Goal: Task Accomplishment & Management: Use online tool/utility

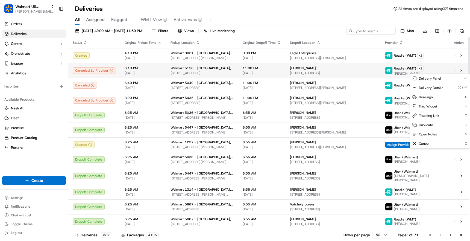
click at [455, 70] on html "Walmart US Stores [PERSON_NAME][EMAIL_ADDRESS][DOMAIN_NAME] Toggle Sidebar Orde…" at bounding box center [235, 120] width 470 height 241
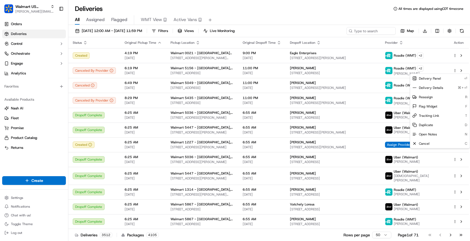
click at [17, 21] on html "Walmart US Stores [PERSON_NAME][EMAIL_ADDRESS][DOMAIN_NAME] Toggle Sidebar Orde…" at bounding box center [235, 120] width 470 height 241
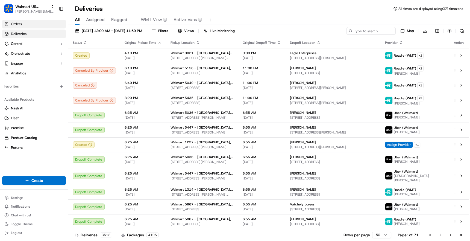
click at [17, 24] on span "Orders" at bounding box center [16, 24] width 11 height 5
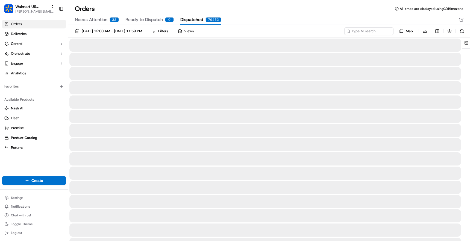
click at [201, 18] on span "Dispatched" at bounding box center [191, 19] width 23 height 7
click at [152, 18] on span "Ready to Dispatch" at bounding box center [143, 19] width 37 height 7
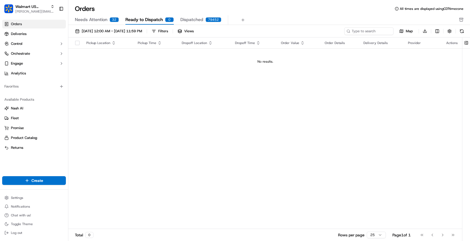
click at [98, 20] on span "Needs Attention" at bounding box center [91, 19] width 33 height 7
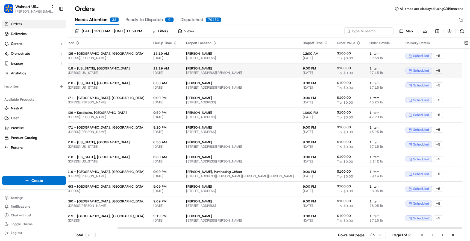
scroll to position [0, 56]
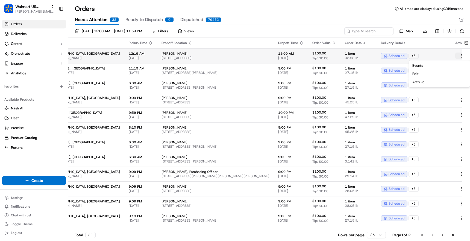
click at [453, 53] on html "Walmart US Stores [PERSON_NAME][EMAIL_ADDRESS][DOMAIN_NAME] Toggle Sidebar Orde…" at bounding box center [235, 120] width 470 height 241
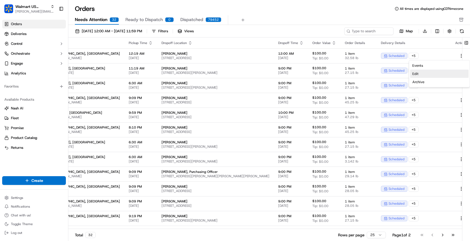
click at [440, 73] on div "Edit" at bounding box center [439, 74] width 58 height 8
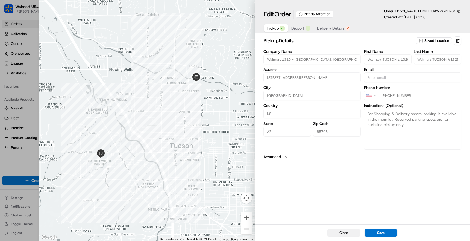
click at [344, 235] on button "Close" at bounding box center [343, 233] width 33 height 8
type input "+1"
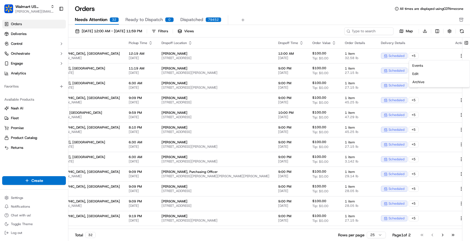
click at [313, 15] on div "Orders All times are displayed using CDT timezone Needs Attention 32 Ready to D…" at bounding box center [269, 14] width 402 height 20
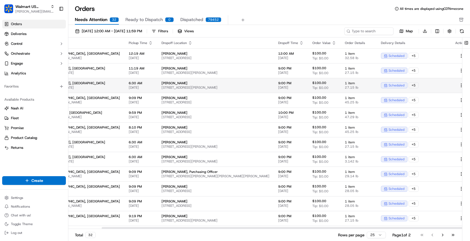
scroll to position [0, 0]
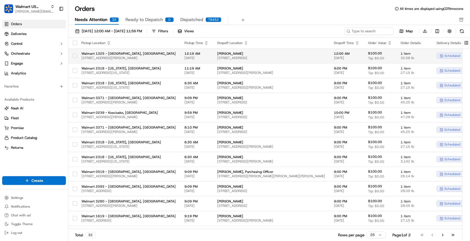
click at [77, 54] on td "Walmart 1325 - [GEOGRAPHIC_DATA], [GEOGRAPHIC_DATA] [STREET_ADDRESS][PERSON_NAM…" at bounding box center [128, 55] width 103 height 15
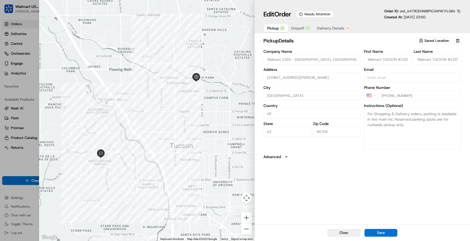
click at [287, 157] on icon "button" at bounding box center [286, 156] width 4 height 4
click at [287, 157] on icon "button" at bounding box center [286, 156] width 2 height 1
click at [339, 231] on button "Close" at bounding box center [343, 233] width 33 height 8
type input "+1"
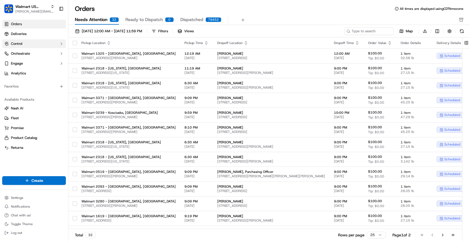
click at [33, 43] on button "Control" at bounding box center [34, 43] width 64 height 9
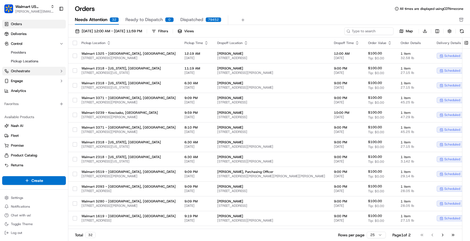
click at [31, 72] on button "Orchestrate" at bounding box center [34, 71] width 64 height 9
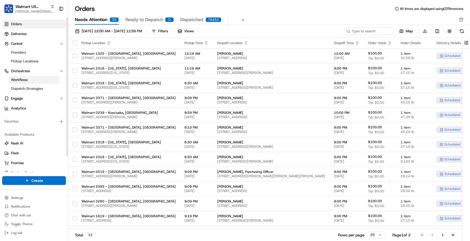
click at [28, 80] on span "Workflows" at bounding box center [19, 79] width 17 height 5
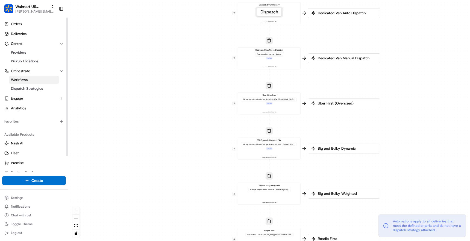
drag, startPoint x: 212, startPoint y: 43, endPoint x: 166, endPoint y: 104, distance: 76.5
click at [166, 104] on div "0 0 0 0 0 0 0 Order / Delivery Received Dedicated Van Delivery Tags contains wa…" at bounding box center [269, 120] width 402 height 241
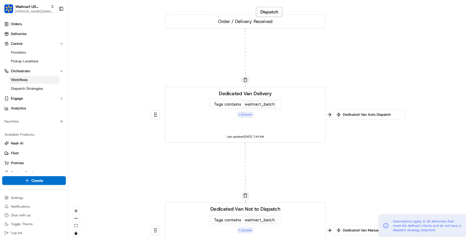
drag, startPoint x: 161, startPoint y: 113, endPoint x: 127, endPoint y: 173, distance: 69.4
click at [127, 173] on div "0 0 0 0 0 0 0 Order / Delivery Received Dedicated Van Delivery Tags contains wa…" at bounding box center [269, 120] width 402 height 241
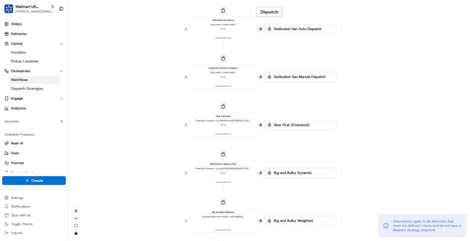
drag, startPoint x: 193, startPoint y: 128, endPoint x: 194, endPoint y: 57, distance: 71.3
click at [194, 57] on div "0 0 0 0 0 0 0 Order / Delivery Received Dedicated Van Delivery Tags contains wa…" at bounding box center [269, 120] width 402 height 241
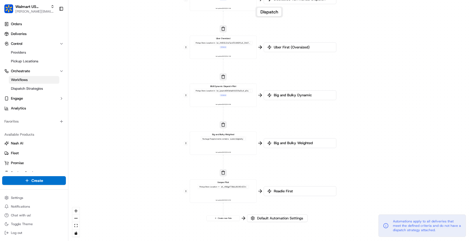
drag, startPoint x: 169, startPoint y: 92, endPoint x: 169, endPoint y: 51, distance: 41.0
click at [169, 51] on div "0 0 0 0 0 0 0 Order / Delivery Received Dedicated Van Delivery Tags contains wa…" at bounding box center [269, 120] width 402 height 241
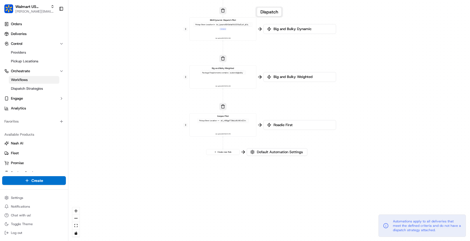
drag, startPoint x: 157, startPoint y: 111, endPoint x: 157, endPoint y: 45, distance: 66.1
click at [157, 45] on div "0 0 0 0 0 0 0 Order / Delivery Received Dedicated Van Delivery Tags contains wa…" at bounding box center [269, 120] width 402 height 241
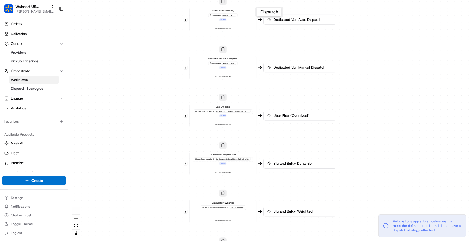
drag, startPoint x: 157, startPoint y: 45, endPoint x: 157, endPoint y: 179, distance: 134.2
click at [157, 179] on div "0 0 0 0 0 0 0 Order / Delivery Received Dedicated Van Delivery Tags contains wa…" at bounding box center [269, 120] width 402 height 241
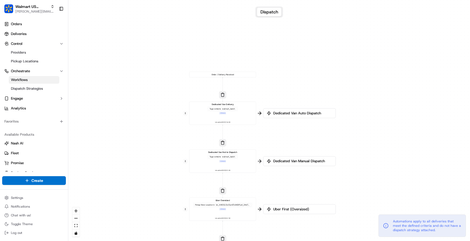
drag, startPoint x: 146, startPoint y: 92, endPoint x: 144, endPoint y: 195, distance: 103.8
click at [144, 195] on div "0 0 0 0 0 0 0 Order / Delivery Received Dedicated Van Delivery Tags contains wa…" at bounding box center [269, 120] width 402 height 241
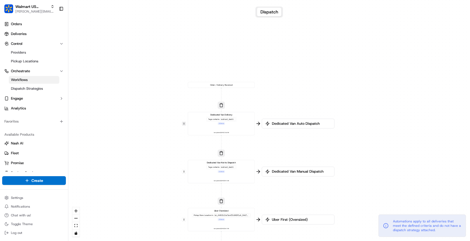
click at [184, 124] on button at bounding box center [184, 124] width 4 height 4
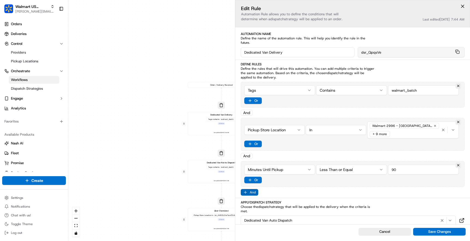
click at [251, 189] on button "And" at bounding box center [249, 192] width 17 height 7
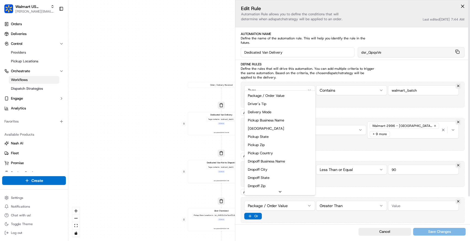
click at [269, 198] on html "Walmart US Stores [PERSON_NAME][EMAIL_ADDRESS][DOMAIN_NAME] Toggle Sidebar Orde…" at bounding box center [235, 120] width 470 height 241
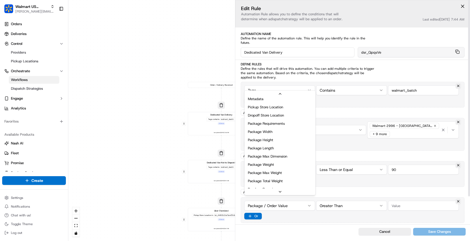
scroll to position [167, 0]
click at [344, 153] on html "Walmart US Stores [PERSON_NAME][EMAIL_ADDRESS][DOMAIN_NAME] Toggle Sidebar Orde…" at bounding box center [235, 120] width 470 height 241
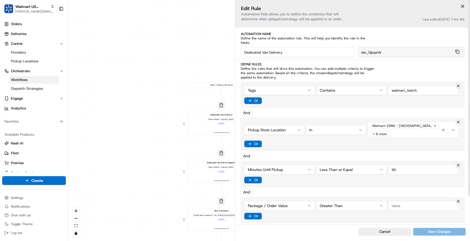
click at [260, 125] on html "Walmart US Stores [PERSON_NAME][EMAIL_ADDRESS][DOMAIN_NAME] Toggle Sidebar Orde…" at bounding box center [235, 120] width 470 height 241
click at [322, 148] on html "Walmart US Stores [PERSON_NAME][EMAIL_ADDRESS][DOMAIN_NAME] Toggle Sidebar Orde…" at bounding box center [235, 120] width 470 height 241
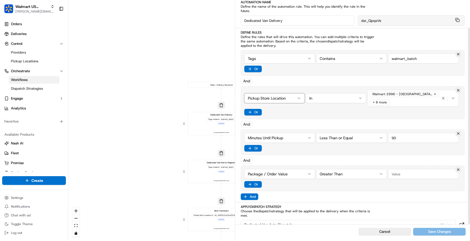
scroll to position [31, 0]
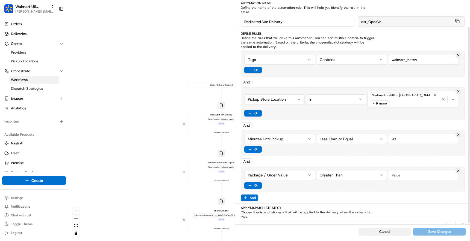
click at [370, 233] on button "Cancel" at bounding box center [384, 232] width 52 height 8
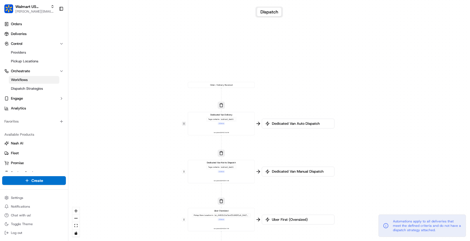
click at [183, 124] on button at bounding box center [184, 124] width 4 height 4
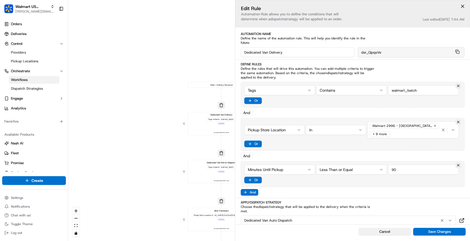
click at [385, 233] on button "Cancel" at bounding box center [384, 232] width 52 height 8
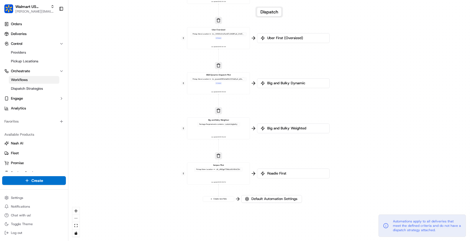
drag, startPoint x: 151, startPoint y: 137, endPoint x: 151, endPoint y: -8, distance: 144.5
click at [151, 0] on html "Walmart US Stores [PERSON_NAME][EMAIL_ADDRESS][DOMAIN_NAME] Toggle Sidebar Orde…" at bounding box center [235, 120] width 470 height 241
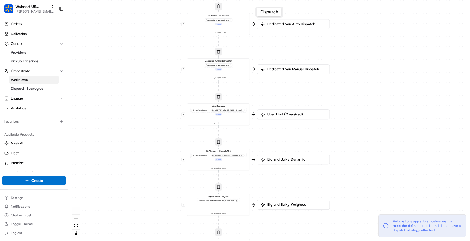
drag, startPoint x: 160, startPoint y: 111, endPoint x: 159, endPoint y: 194, distance: 83.1
click at [159, 194] on div "0 0 0 0 0 0 0 Order / Delivery Received Dedicated Van Delivery Tags contains wa…" at bounding box center [269, 120] width 402 height 241
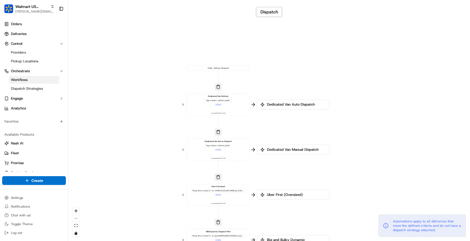
drag, startPoint x: 145, startPoint y: 83, endPoint x: 145, endPoint y: 159, distance: 76.5
click at [145, 159] on div "0 0 0 0 0 0 0 Order / Delivery Received Dedicated Van Delivery Tags contains wa…" at bounding box center [269, 120] width 402 height 241
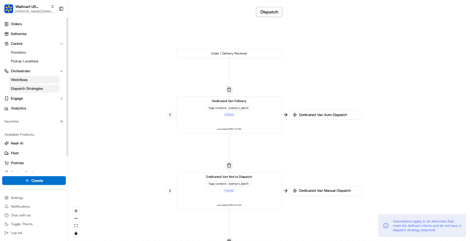
click at [38, 90] on span "Dispatch Strategies" at bounding box center [27, 88] width 32 height 5
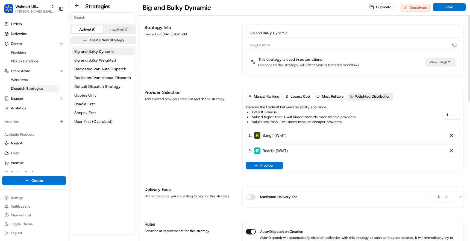
click at [367, 95] on span "Weighted Distribution" at bounding box center [372, 96] width 35 height 5
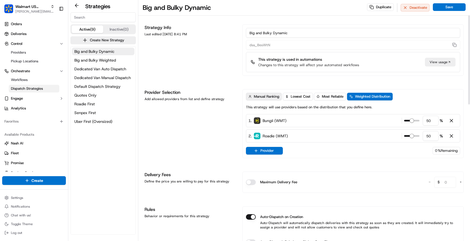
click at [269, 96] on span "Manual Ranking" at bounding box center [266, 96] width 25 height 5
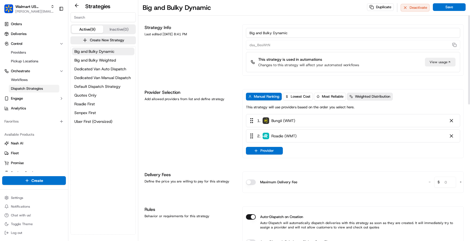
click at [371, 95] on span "Weighted Distribution" at bounding box center [372, 96] width 35 height 5
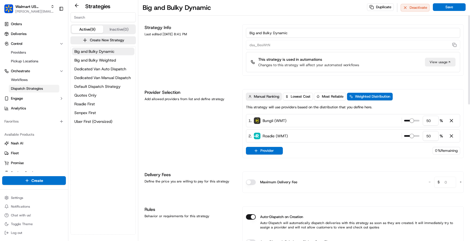
click at [268, 98] on span "Manual Ranking" at bounding box center [266, 96] width 25 height 5
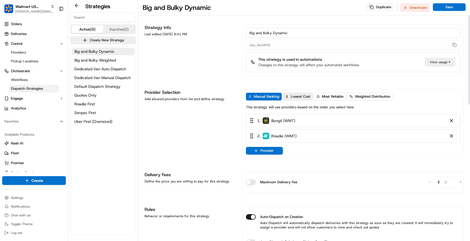
click at [301, 97] on span "Lowest Cost" at bounding box center [301, 96] width 20 height 5
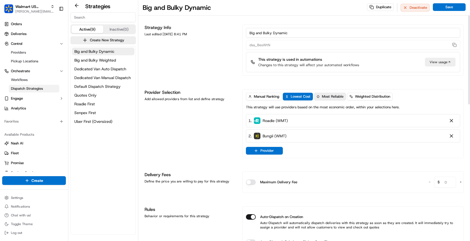
click at [339, 96] on span "Most Reliable" at bounding box center [333, 96] width 22 height 5
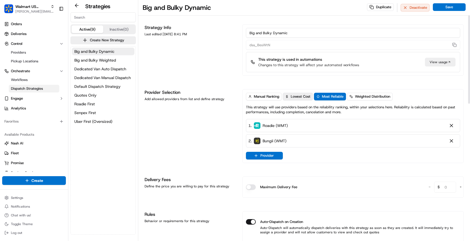
click at [304, 100] on button "Lowest Cost" at bounding box center [298, 97] width 30 height 8
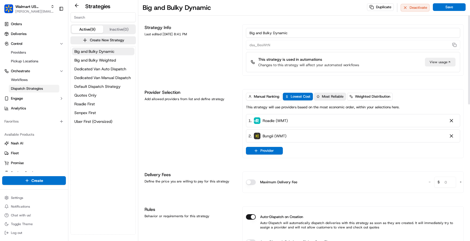
click at [325, 97] on span "Most Reliable" at bounding box center [333, 96] width 22 height 5
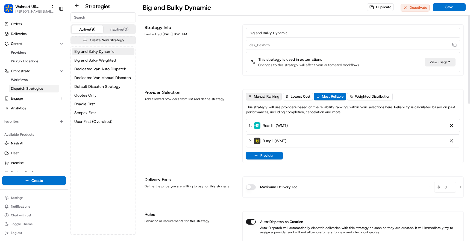
click at [271, 96] on span "Manual Ranking" at bounding box center [266, 96] width 25 height 5
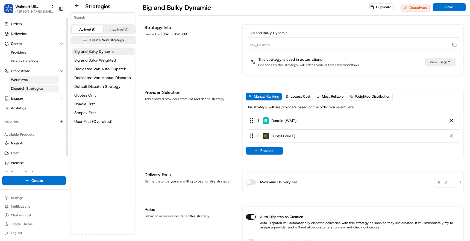
click at [32, 79] on link "Workflows" at bounding box center [34, 80] width 51 height 8
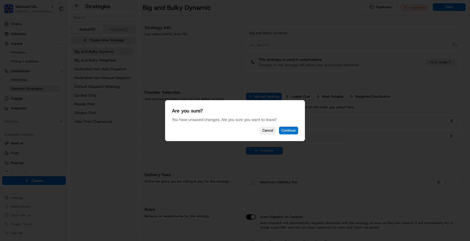
click at [266, 130] on button "Cancel" at bounding box center [268, 131] width 16 height 8
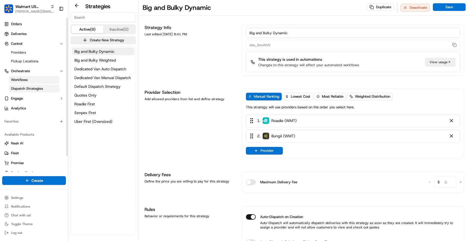
click at [26, 78] on span "Workflows" at bounding box center [19, 79] width 17 height 5
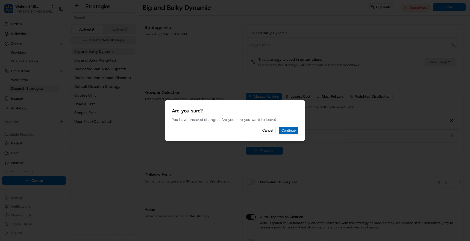
click at [289, 132] on button "Continue" at bounding box center [288, 131] width 19 height 8
